Goal: Navigation & Orientation: Find specific page/section

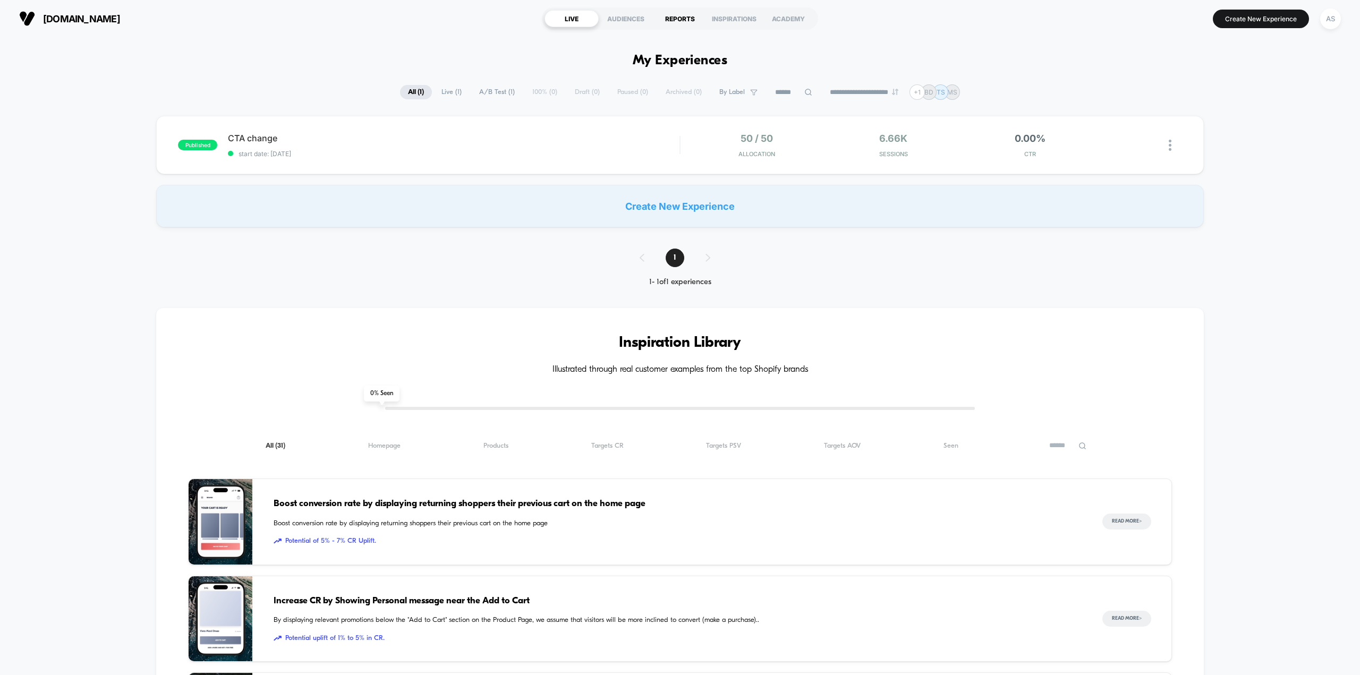
click at [676, 13] on div "REPORTS" at bounding box center [680, 18] width 54 height 17
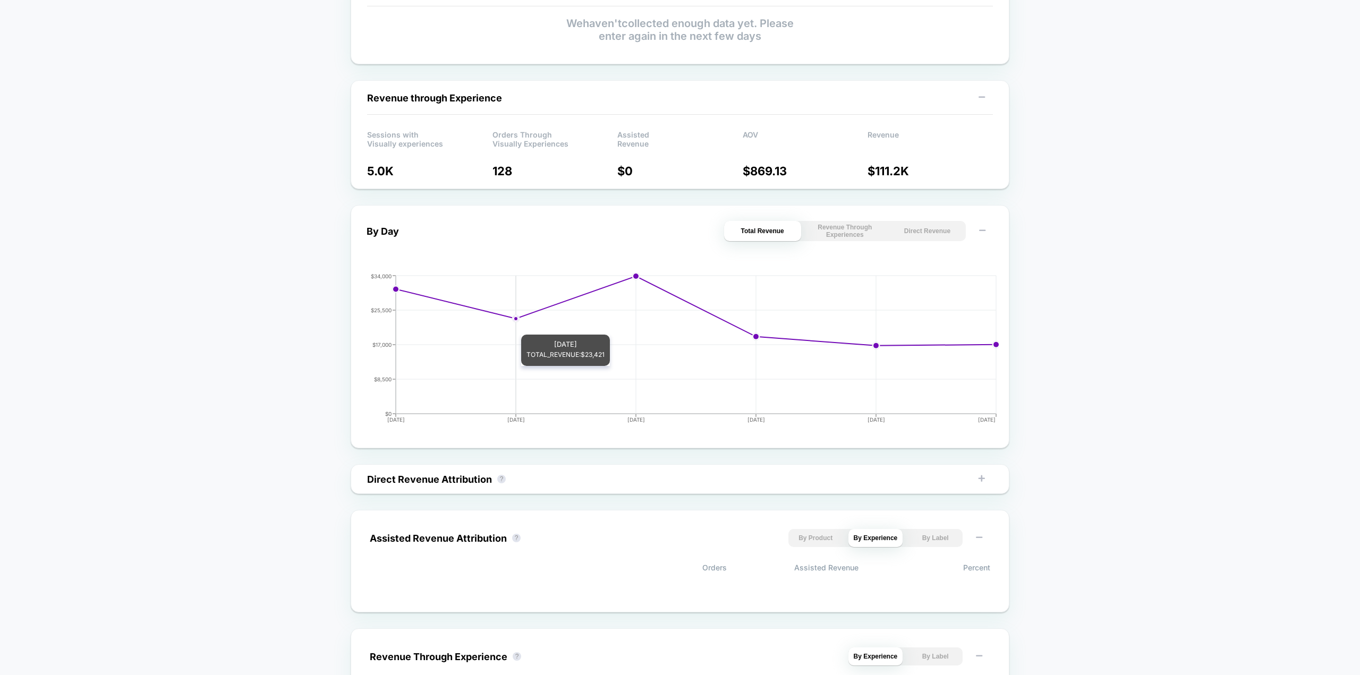
scroll to position [394, 0]
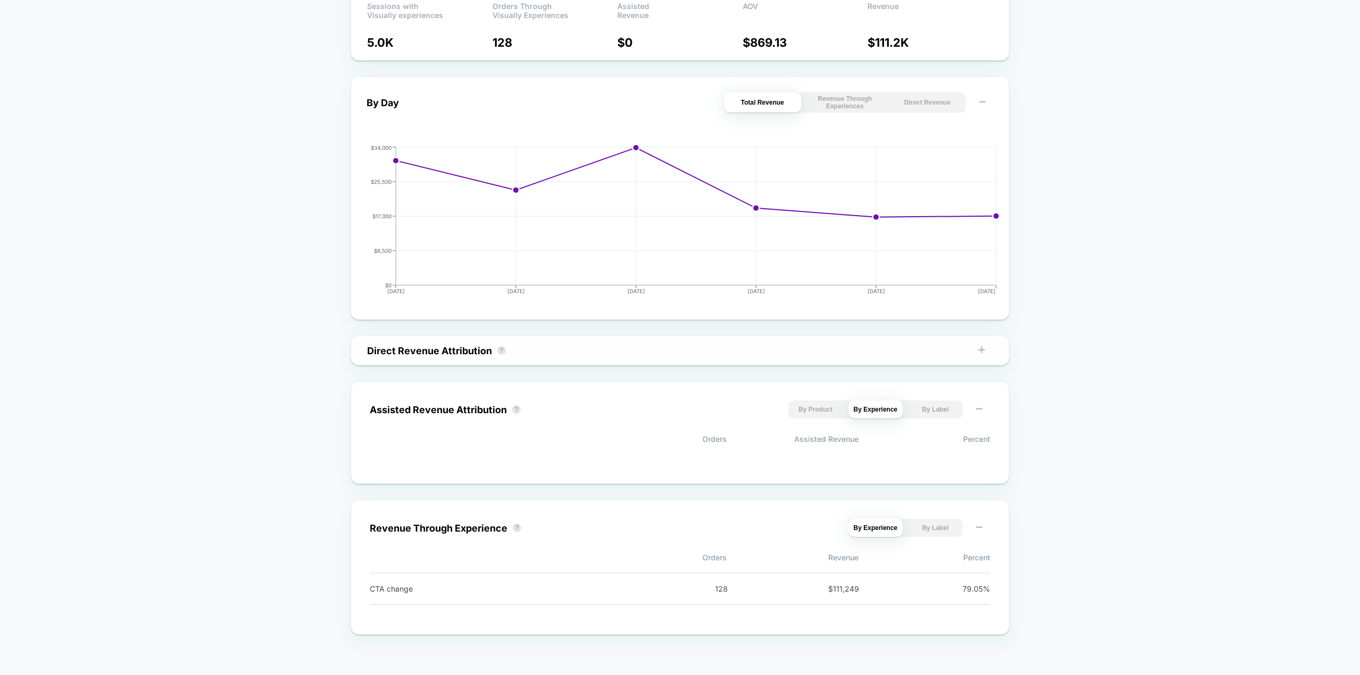
click at [507, 352] on div "Direct Revenue Attribution ?" at bounding box center [433, 350] width 155 height 11
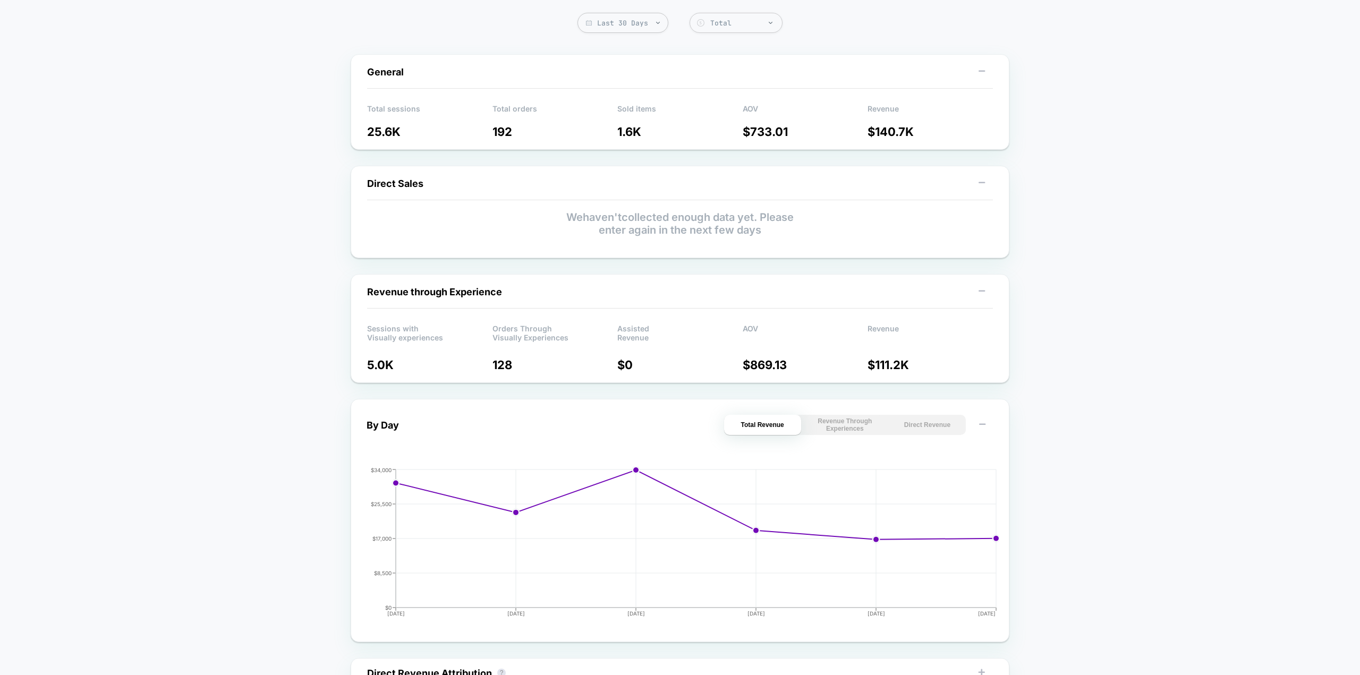
scroll to position [0, 0]
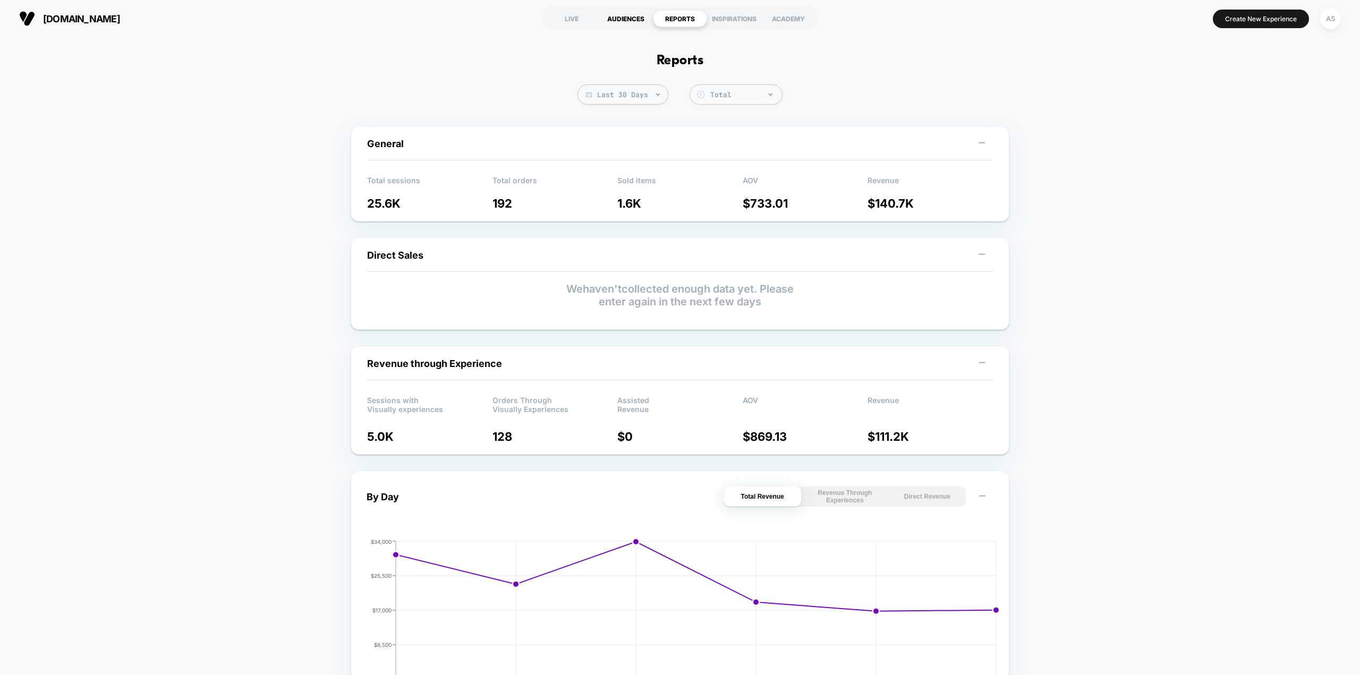
click at [623, 16] on div "AUDIENCES" at bounding box center [626, 18] width 54 height 17
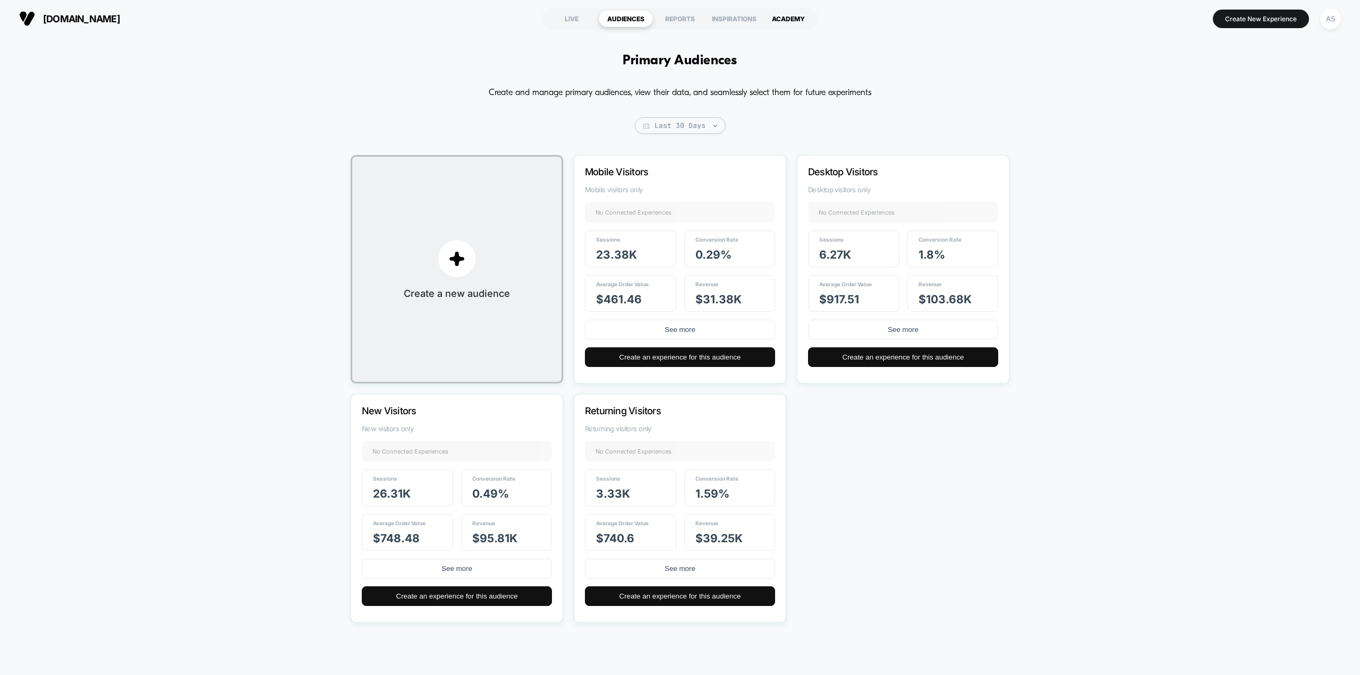
click at [767, 18] on div "ACADEMY" at bounding box center [788, 18] width 54 height 17
click at [583, 18] on div "LIVE" at bounding box center [571, 18] width 54 height 17
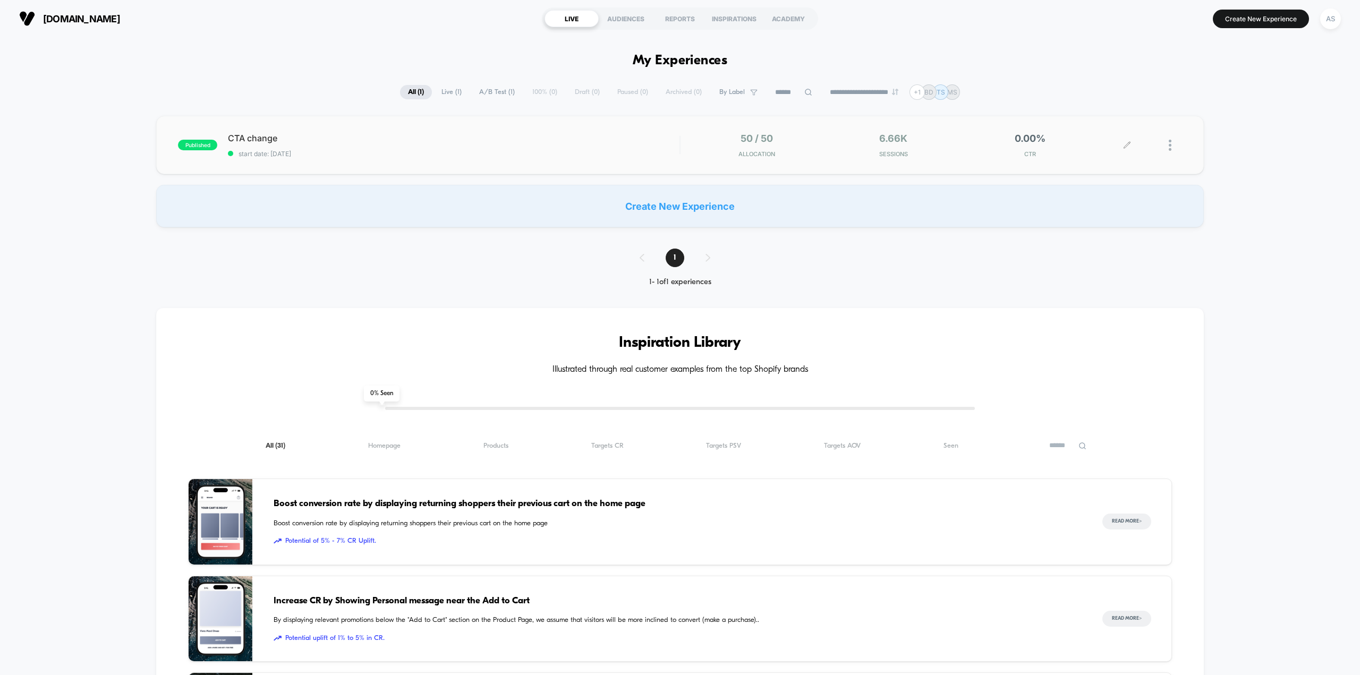
click at [942, 142] on div "6.66k Sessions" at bounding box center [893, 145] width 131 height 25
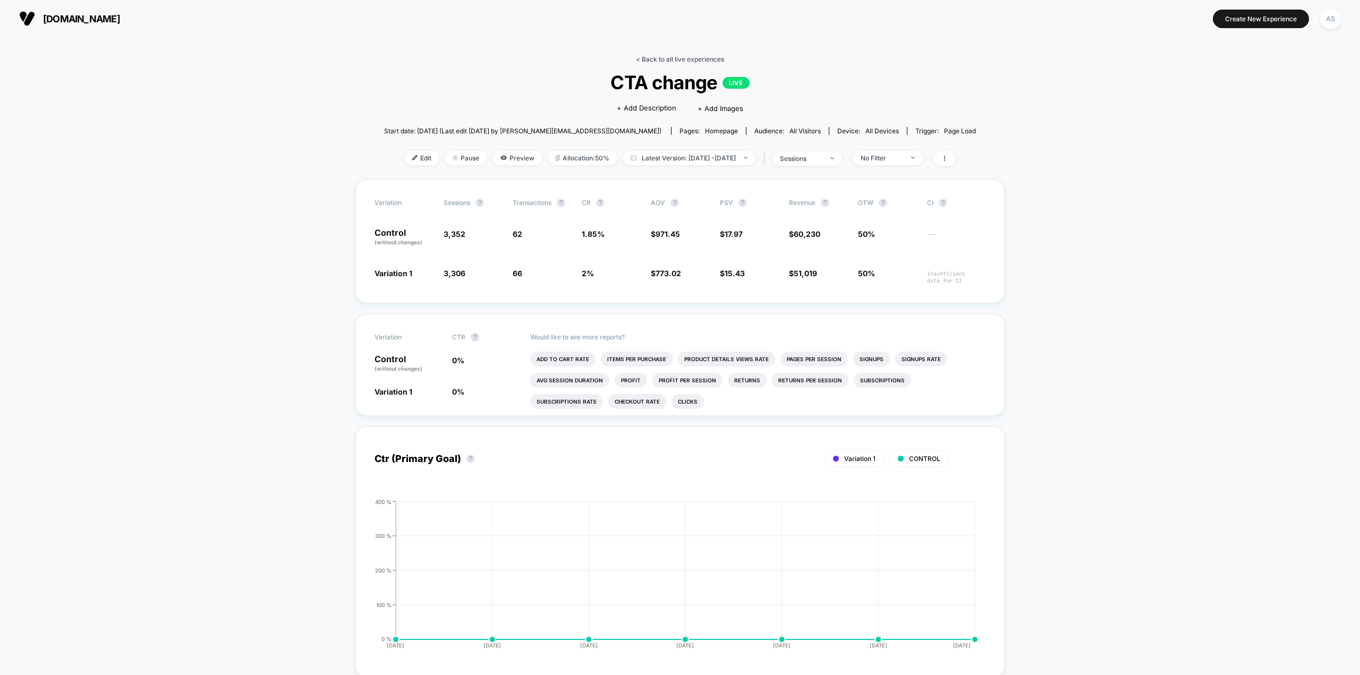
click at [668, 56] on link "< Back to all live experiences" at bounding box center [680, 59] width 88 height 8
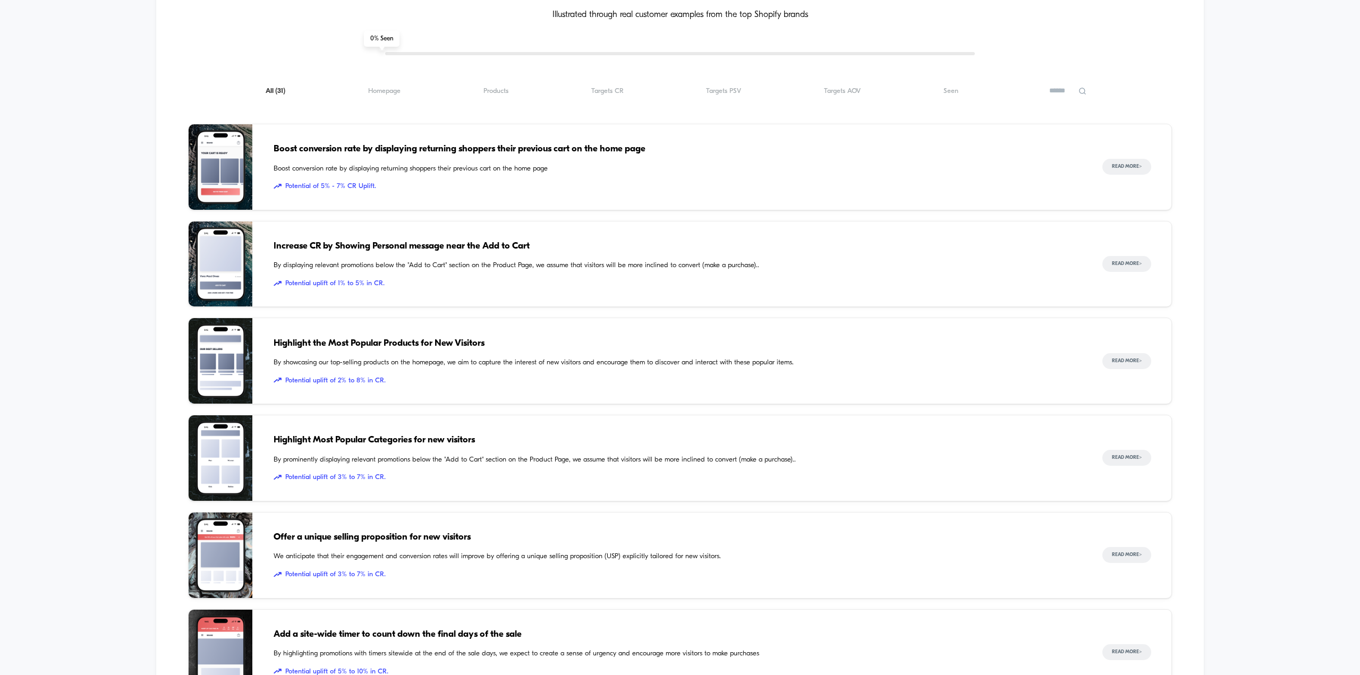
scroll to position [372, 0]
